Goal: Transaction & Acquisition: Subscribe to service/newsletter

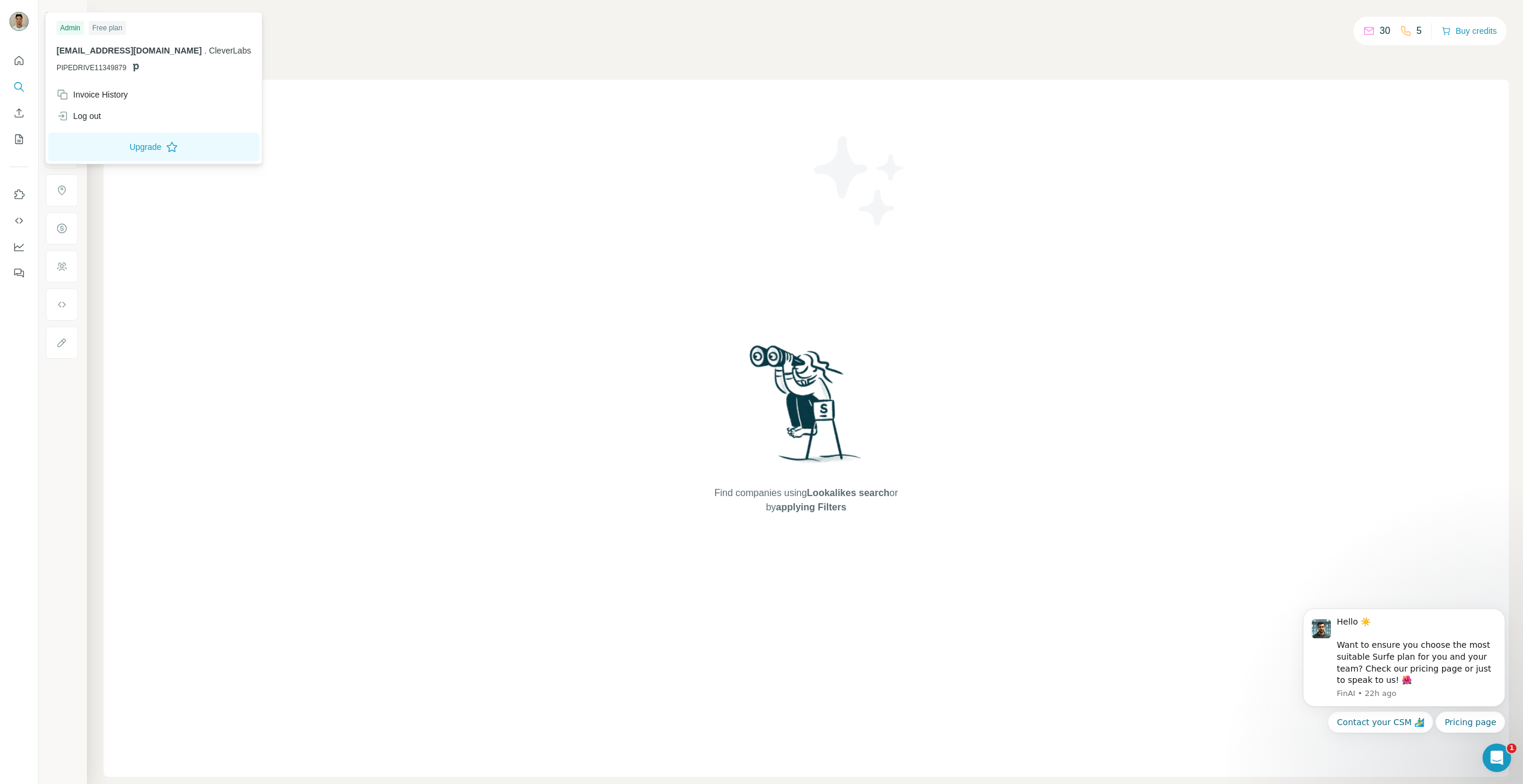
click at [22, 24] on img at bounding box center [19, 21] width 19 height 19
click at [18, 17] on img at bounding box center [19, 21] width 19 height 19
drag, startPoint x: 57, startPoint y: 47, endPoint x: 138, endPoint y: 54, distance: 81.3
click at [138, 53] on p "[EMAIL_ADDRESS][DOMAIN_NAME] . CleverLabs" at bounding box center [154, 51] width 195 height 12
drag, startPoint x: 292, startPoint y: 39, endPoint x: 304, endPoint y: 40, distance: 12.0
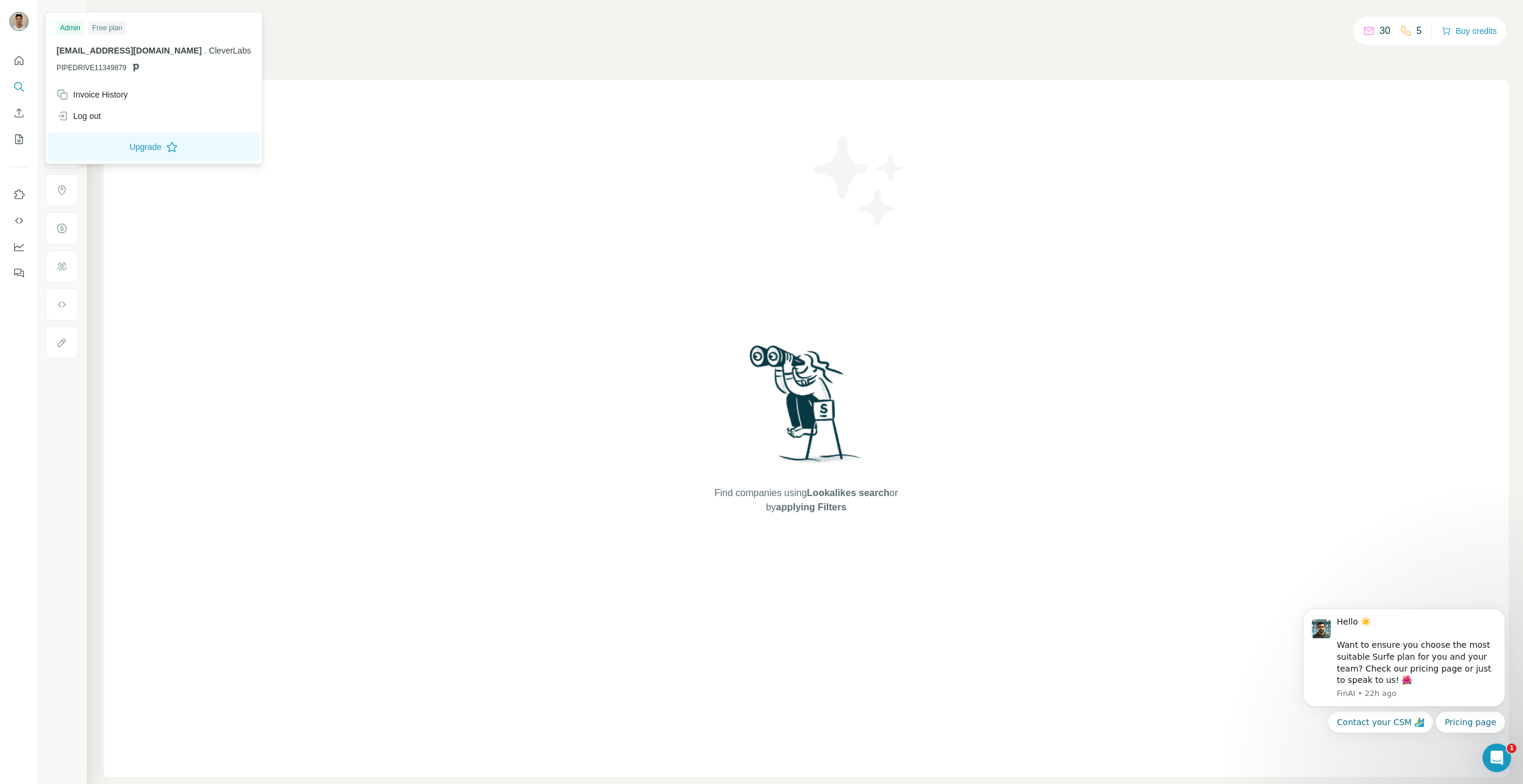
click at [293, 39] on div "Companies People" at bounding box center [806, 51] width 1405 height 25
click at [0, 24] on div at bounding box center [19, 392] width 39 height 784
click at [23, 27] on img at bounding box center [19, 21] width 19 height 19
drag, startPoint x: 202, startPoint y: 464, endPoint x: 157, endPoint y: 362, distance: 111.5
click at [201, 463] on div "Find companies using Lookalikes search or by applying Filters" at bounding box center [806, 428] width 1405 height 697
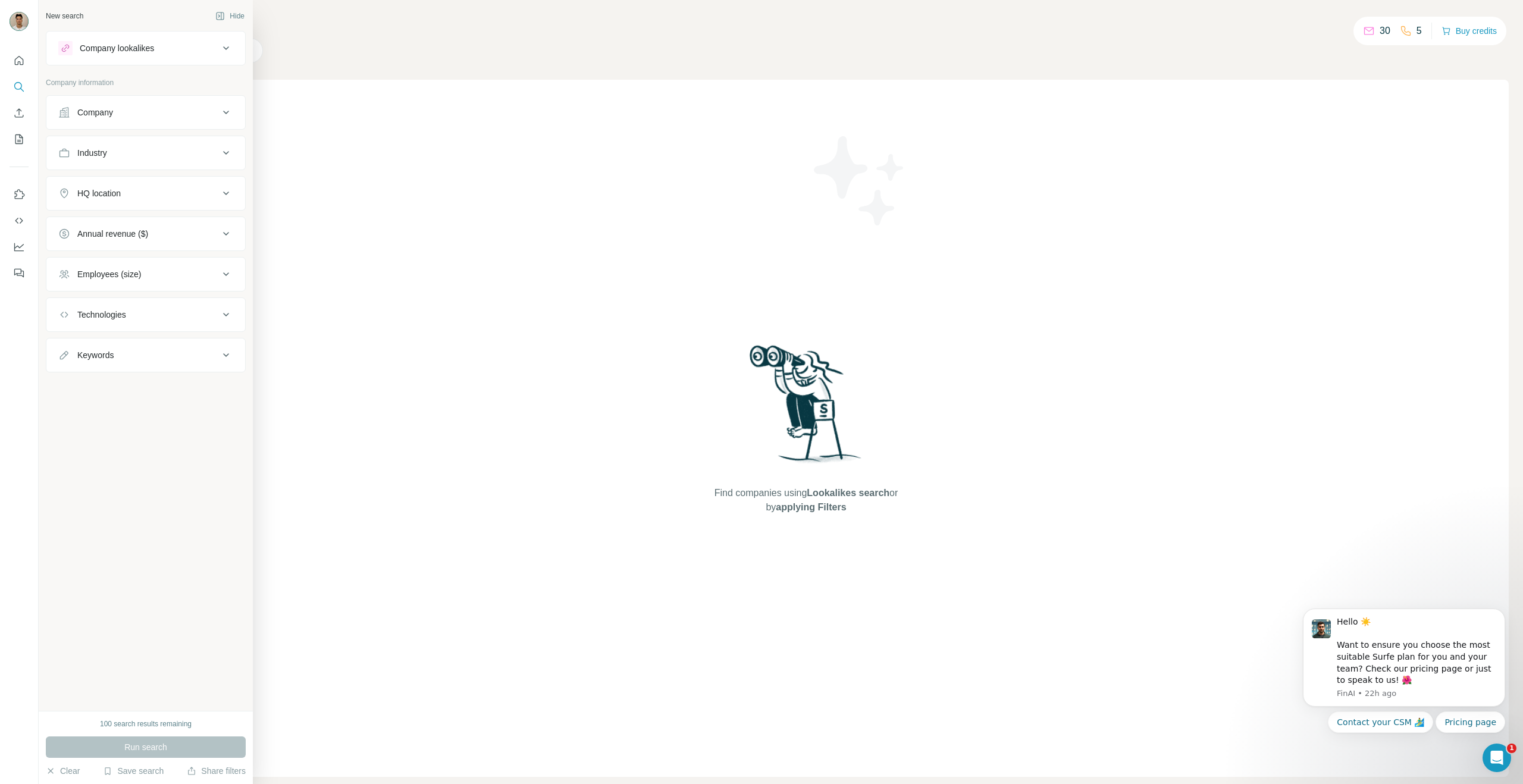
click at [127, 579] on div "New search Hide Company lookalikes Company information Company Industry HQ loca…" at bounding box center [146, 355] width 214 height 711
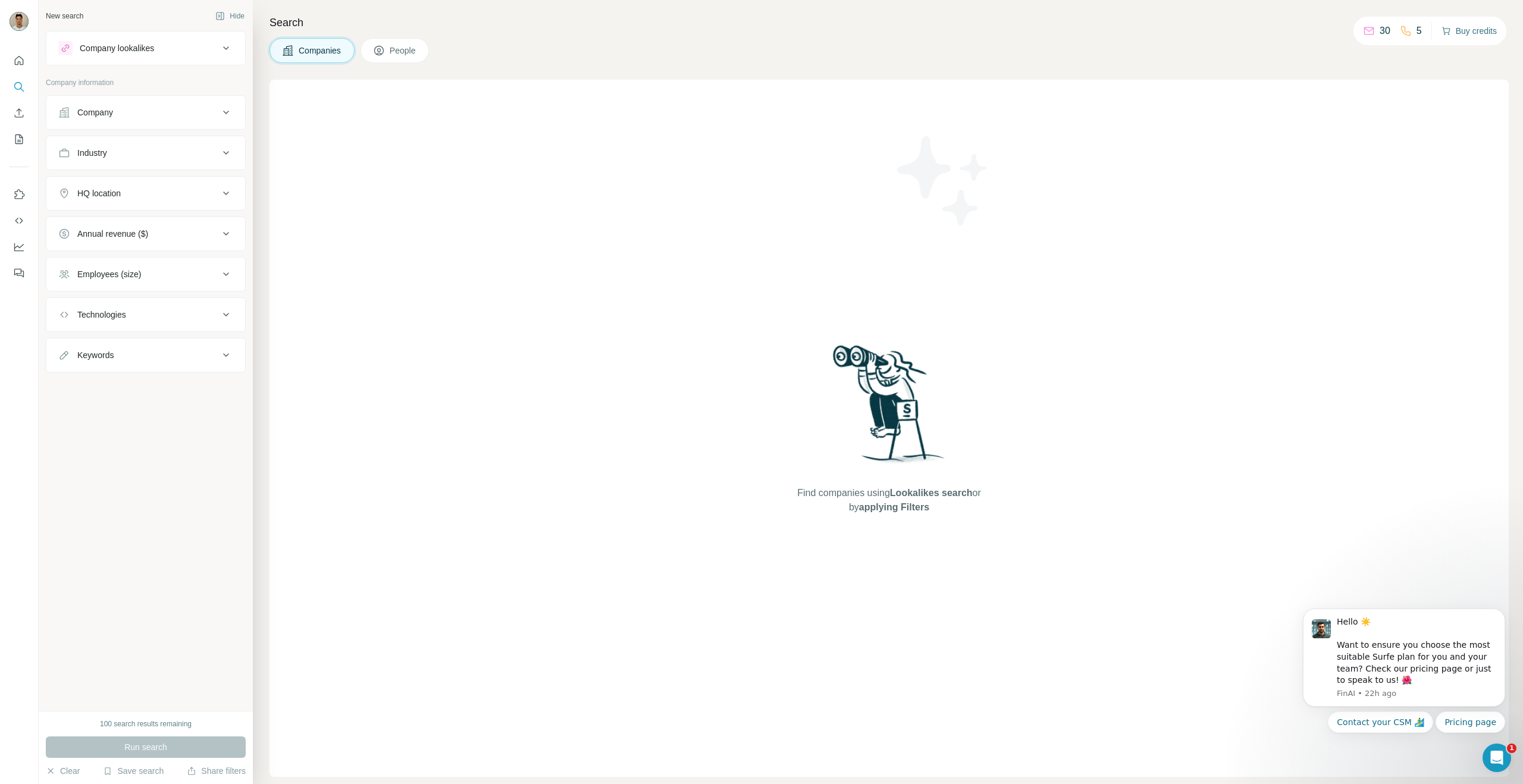
click at [1476, 33] on button "Buy credits" at bounding box center [1469, 31] width 55 height 17
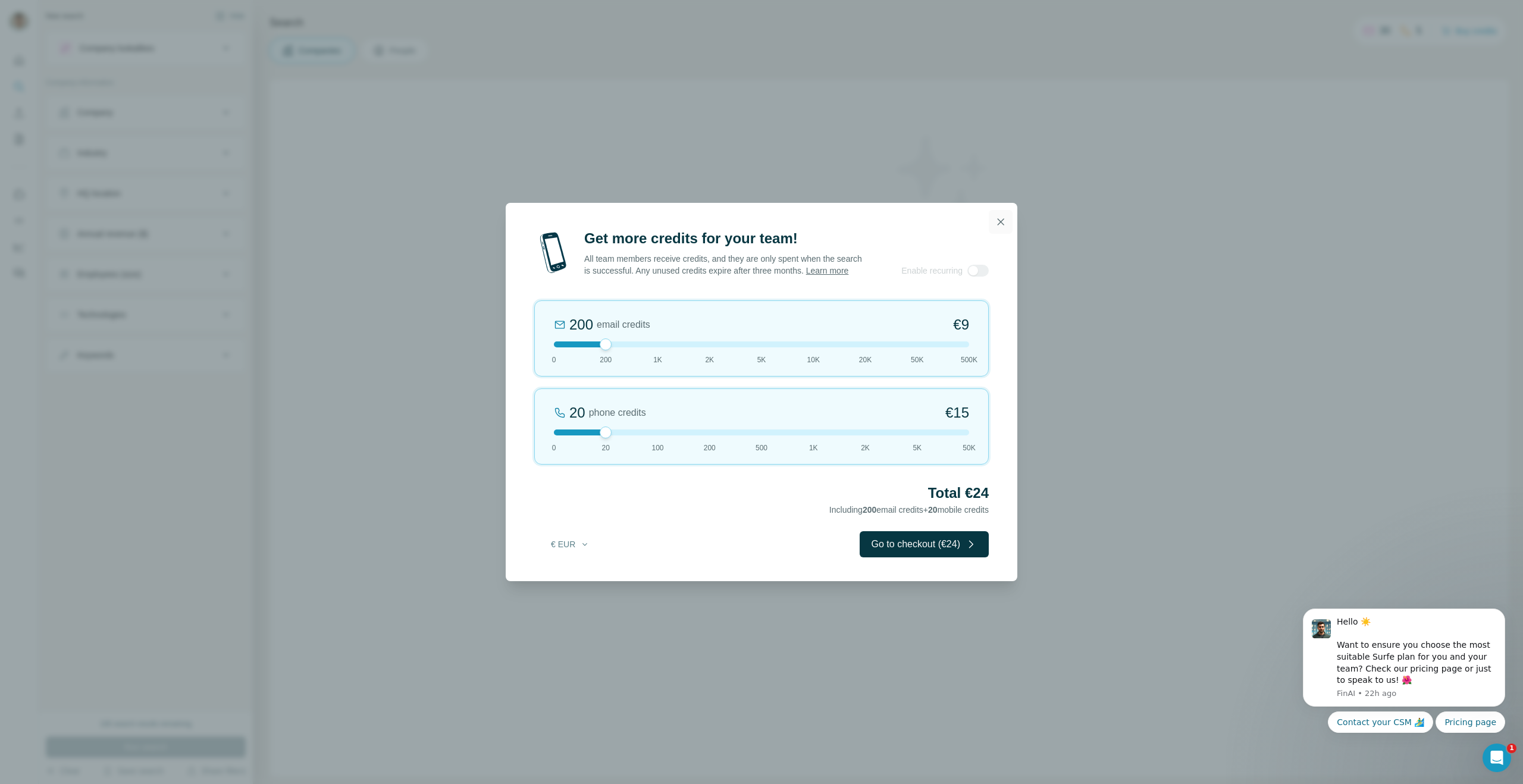
click at [1006, 216] on icon "button" at bounding box center [1001, 222] width 12 height 12
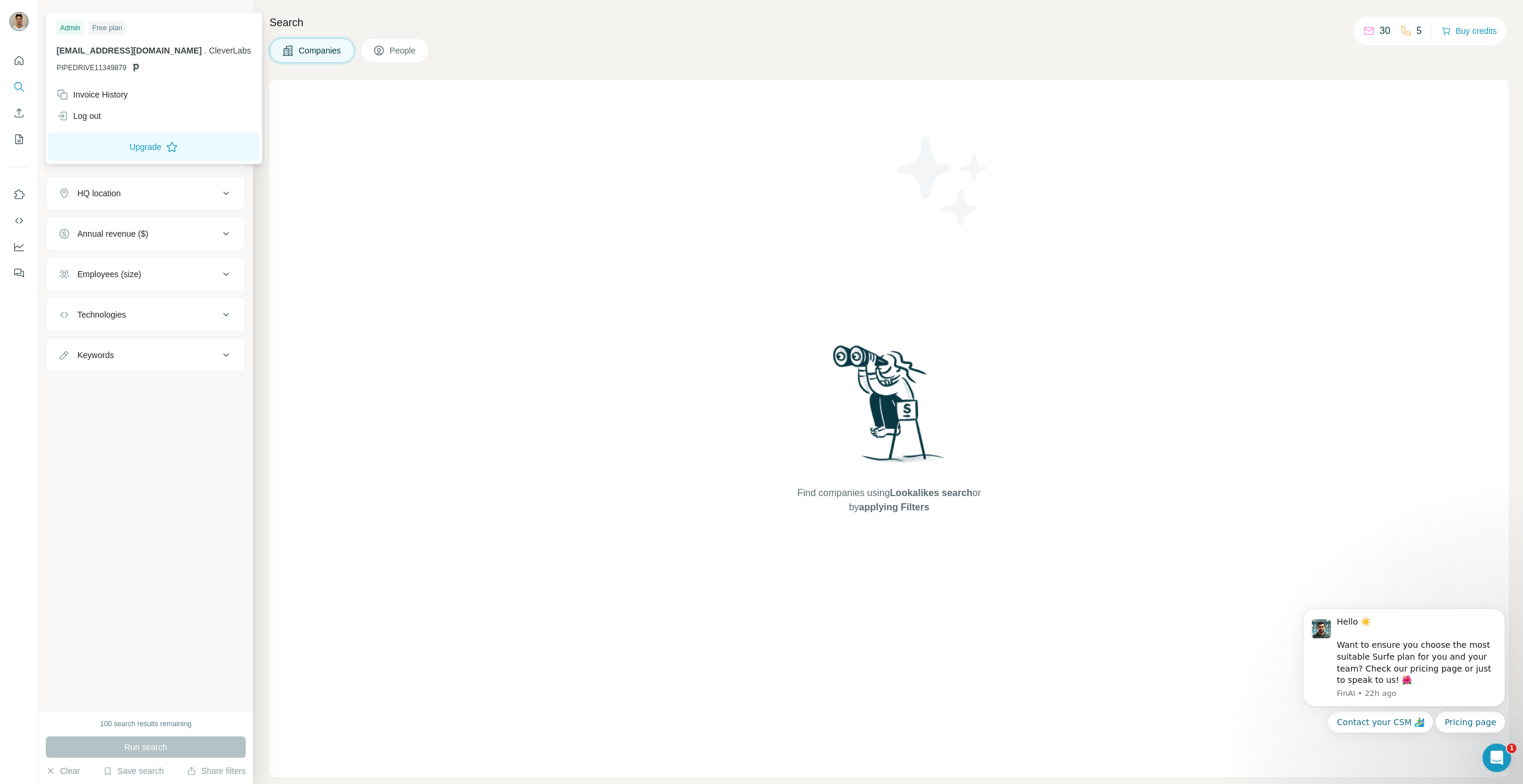
click at [11, 19] on img at bounding box center [19, 21] width 19 height 19
click at [119, 152] on button "Upgrade" at bounding box center [154, 146] width 211 height 29
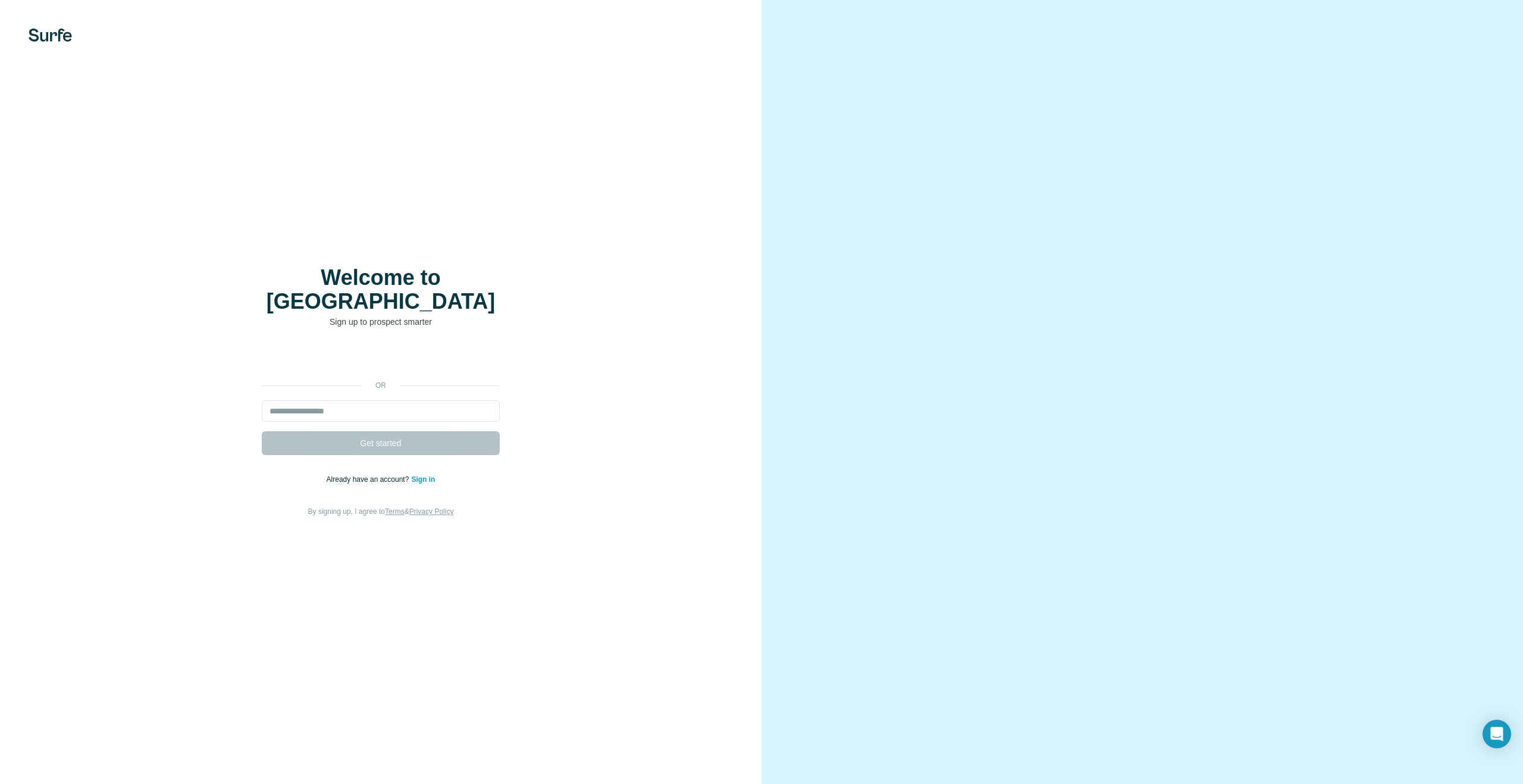
click at [404, 259] on div "Welcome to Surfe Sign up to prospect smarter or Get started Already have an acc…" at bounding box center [380, 392] width 762 height 784
